Goal: Information Seeking & Learning: Learn about a topic

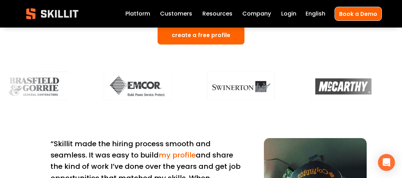
click at [0, 0] on span "Blog" at bounding box center [0, 0] width 0 height 0
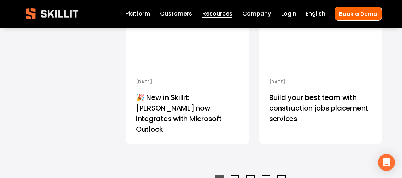
scroll to position [1452, 0]
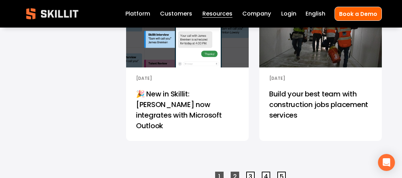
click at [233, 172] on link "2" at bounding box center [235, 176] width 8 height 8
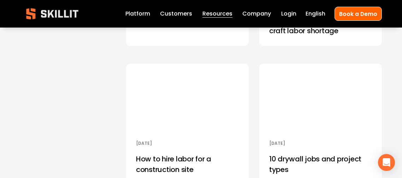
scroll to position [700, 0]
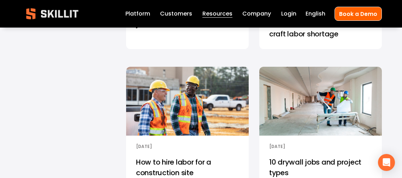
click at [285, 87] on img at bounding box center [320, 101] width 124 height 70
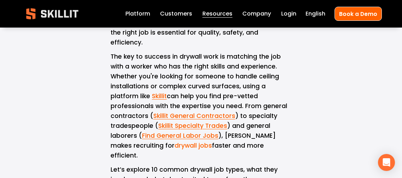
scroll to position [168, 0]
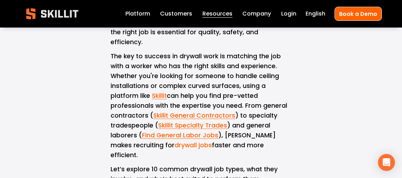
click at [212, 141] on link "drywall jobs" at bounding box center [192, 145] width 37 height 8
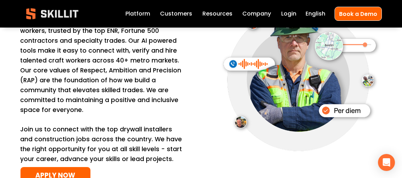
scroll to position [1350, 0]
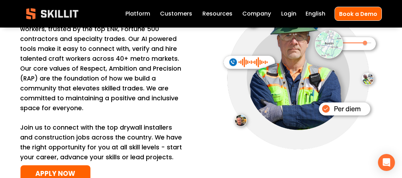
click at [74, 165] on link "APPLY NOW" at bounding box center [55, 174] width 71 height 18
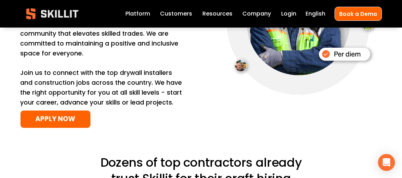
scroll to position [1407, 0]
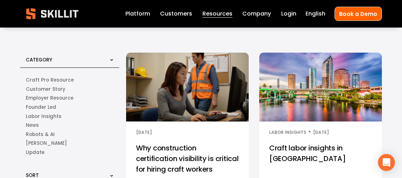
click at [54, 21] on img at bounding box center [52, 13] width 64 height 21
